Goal: Information Seeking & Learning: Learn about a topic

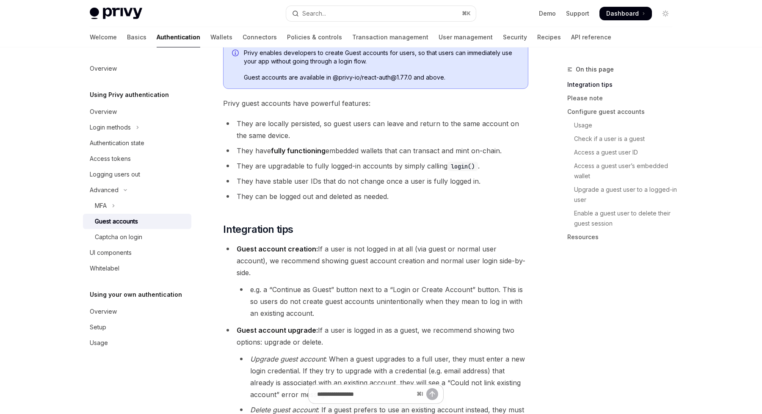
scroll to position [27, 0]
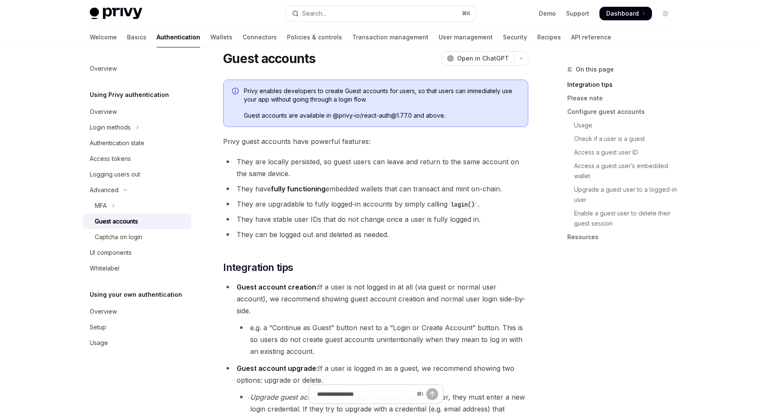
click at [283, 160] on li "They are locally persisted, so guest users can leave and return to the same acc…" at bounding box center [375, 168] width 305 height 24
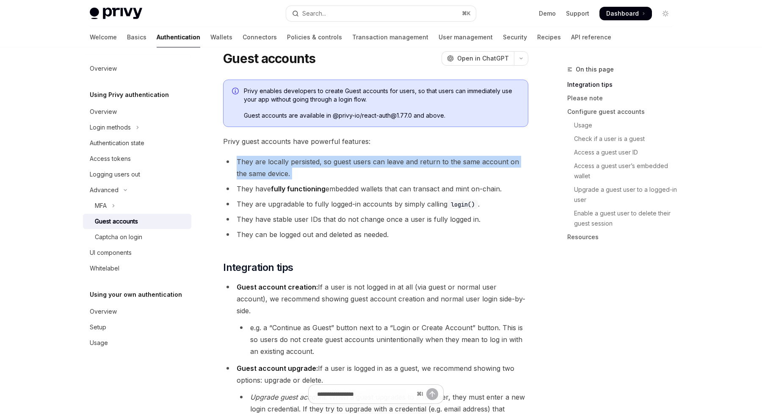
click at [283, 160] on li "They are locally persisted, so guest users can leave and return to the same acc…" at bounding box center [375, 168] width 305 height 24
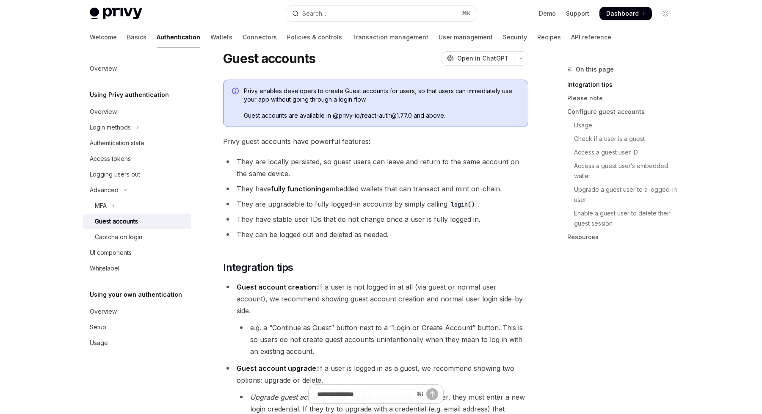
click at [263, 188] on li "They have fully functioning embedded wallets that can transact and mint on-chai…" at bounding box center [375, 189] width 305 height 12
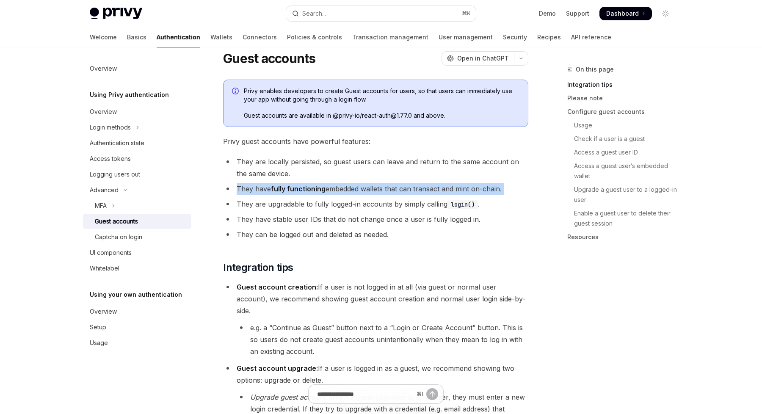
click at [263, 188] on li "They have fully functioning embedded wallets that can transact and mint on-chai…" at bounding box center [375, 189] width 305 height 12
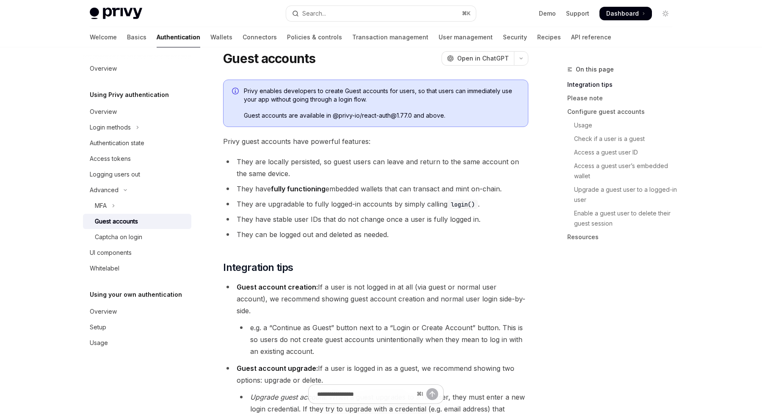
click at [260, 204] on li "They are upgradable to fully logged-in accounts by simply calling login() ." at bounding box center [375, 204] width 305 height 12
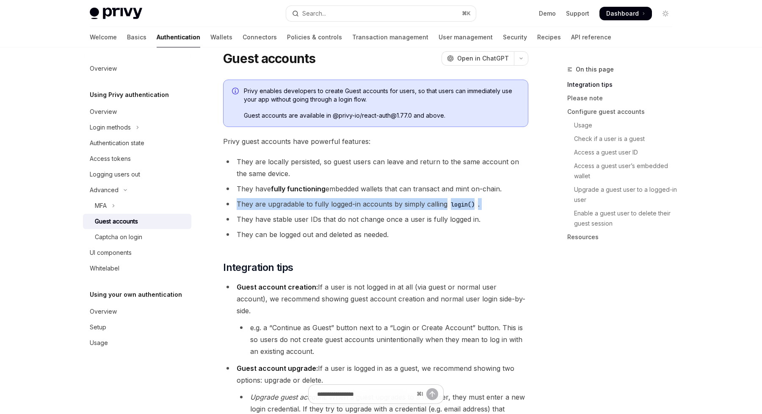
click at [260, 204] on li "They are upgradable to fully logged-in accounts by simply calling login() ." at bounding box center [375, 204] width 305 height 12
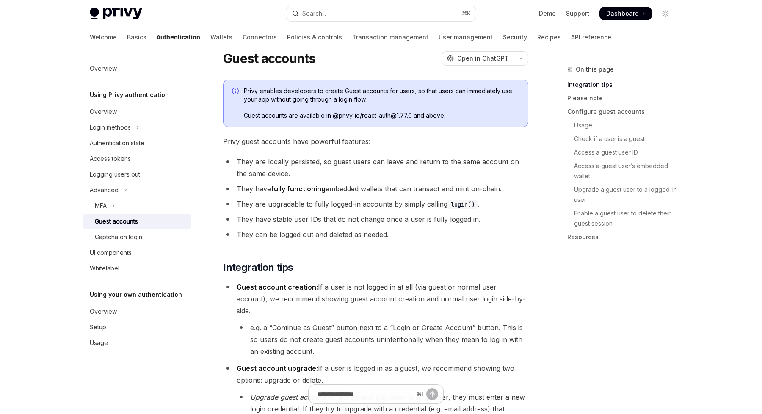
click at [265, 219] on li "They have stable user IDs that do not change once a user is fully logged in." at bounding box center [375, 219] width 305 height 12
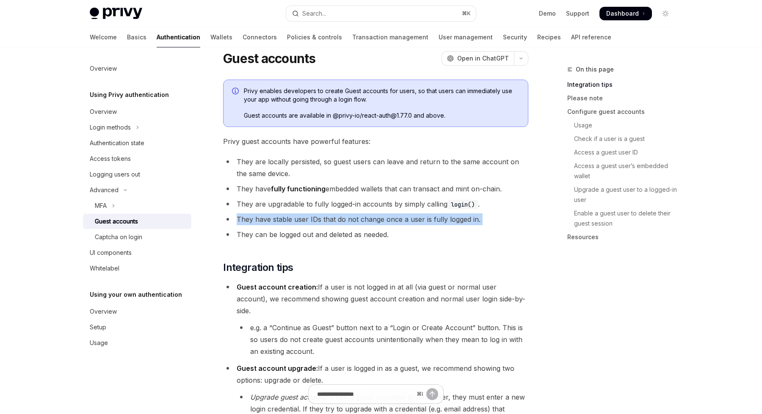
click at [265, 219] on li "They have stable user IDs that do not change once a user is fully logged in." at bounding box center [375, 219] width 305 height 12
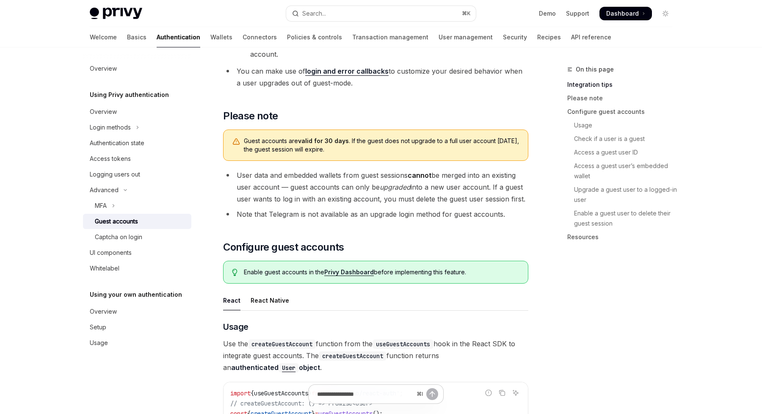
scroll to position [457, 0]
